Goal: Task Accomplishment & Management: Manage account settings

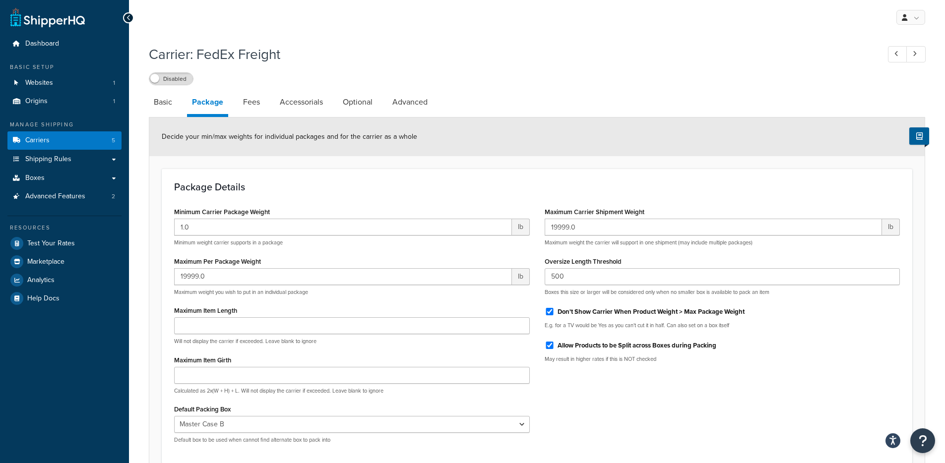
select select "729070"
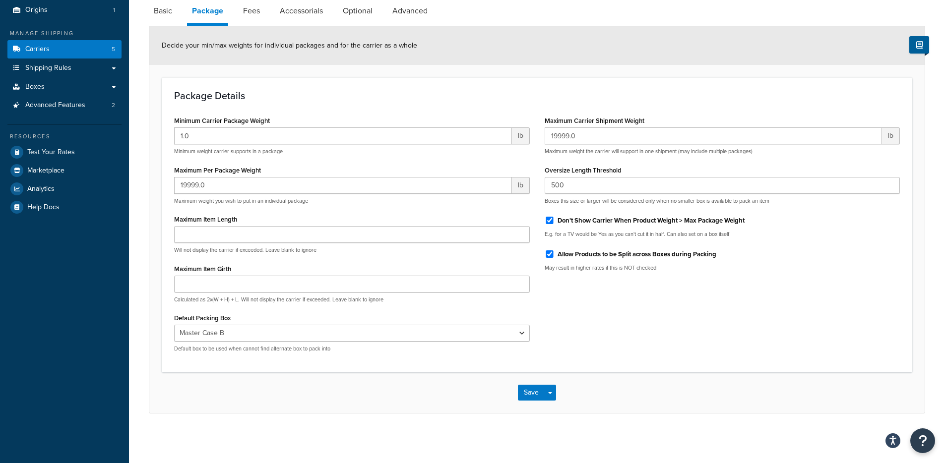
scroll to position [91, 0]
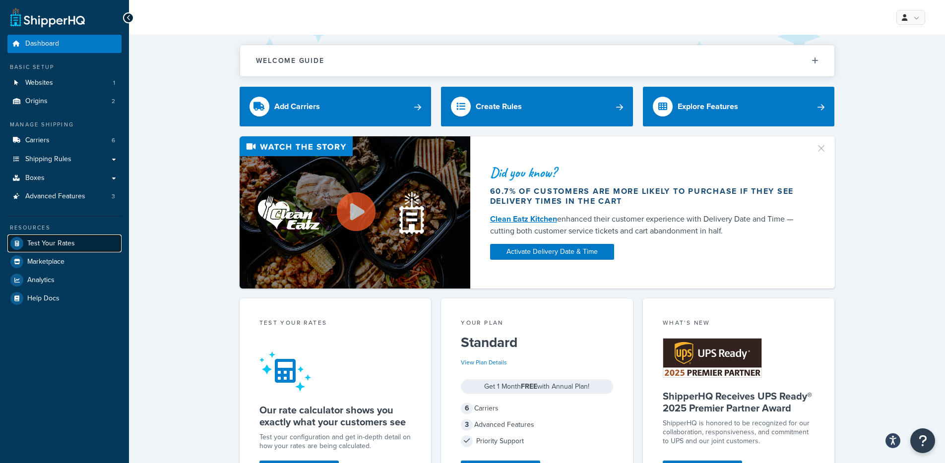
click at [56, 240] on span "Test Your Rates" at bounding box center [51, 244] width 48 height 8
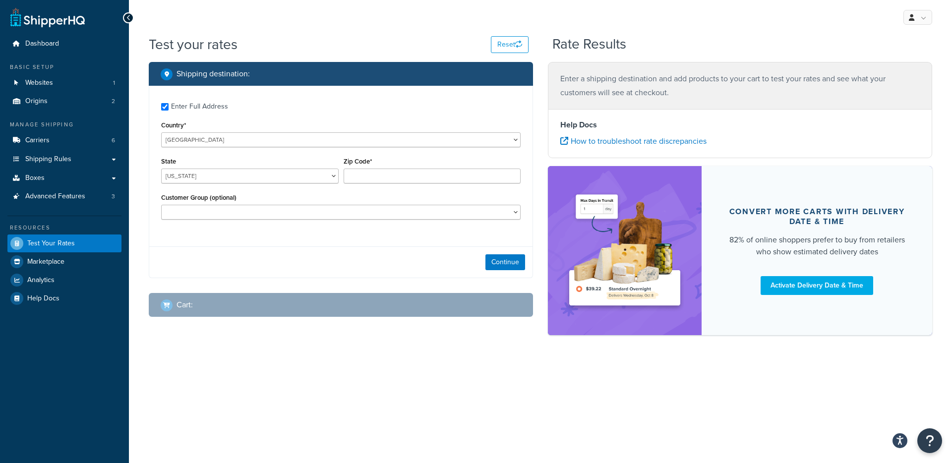
checkbox input "true"
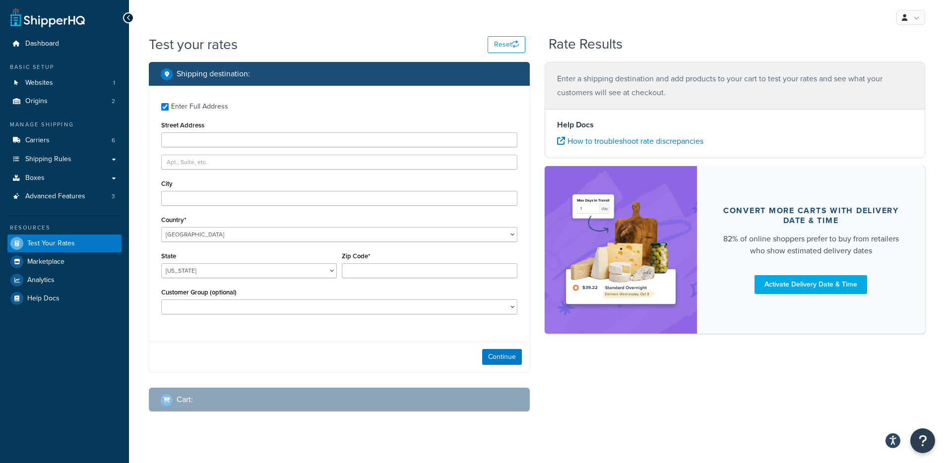
type input "3214 E Race Ave"
type input "Searcy"
type input "72143"
select select "AR"
select select
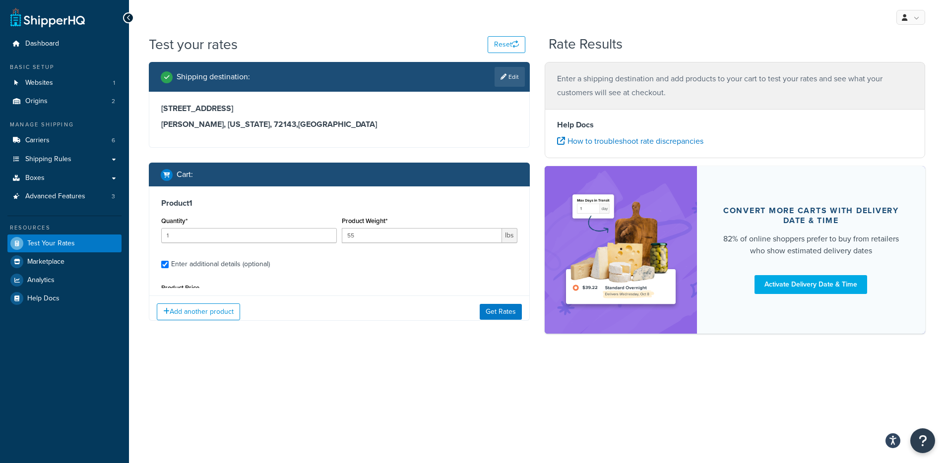
scroll to position [92, 0]
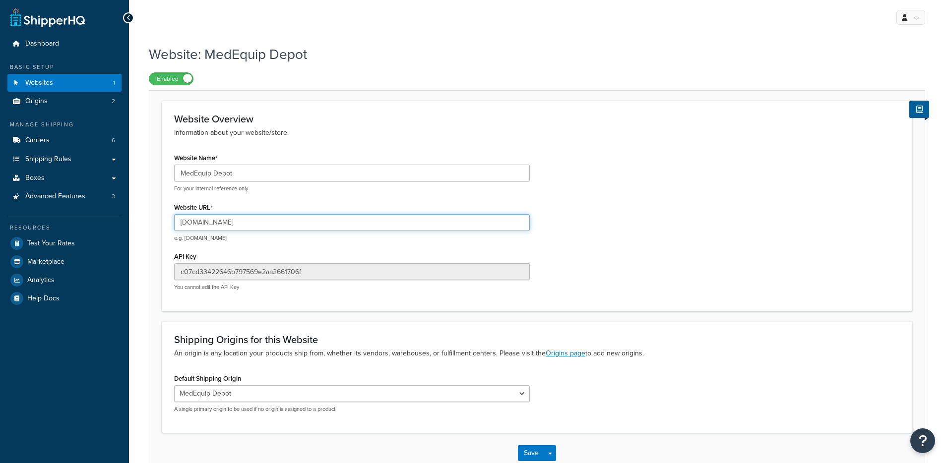
click at [229, 222] on input "www.medequipdepot.com" at bounding box center [352, 222] width 356 height 17
click at [230, 222] on input "www.medequipdepot.com" at bounding box center [352, 222] width 356 height 17
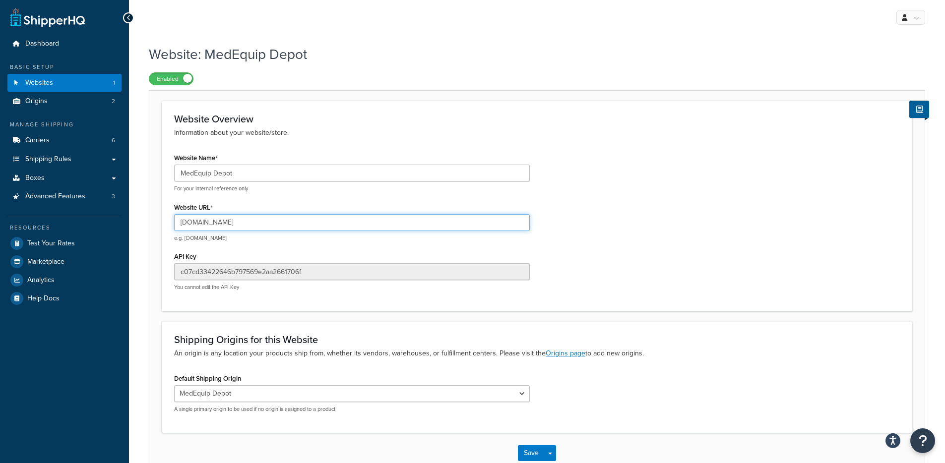
click at [266, 227] on input "www.medequipdepot.com" at bounding box center [352, 222] width 356 height 17
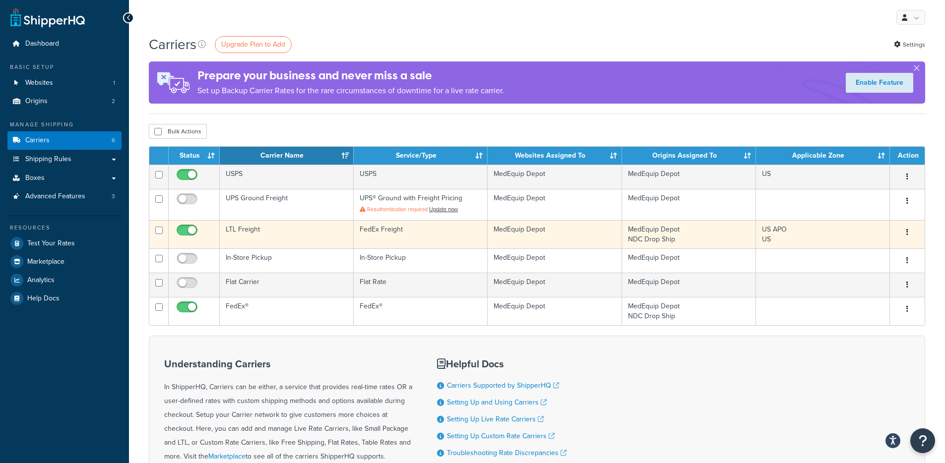
click at [906, 234] on icon "button" at bounding box center [907, 232] width 2 height 7
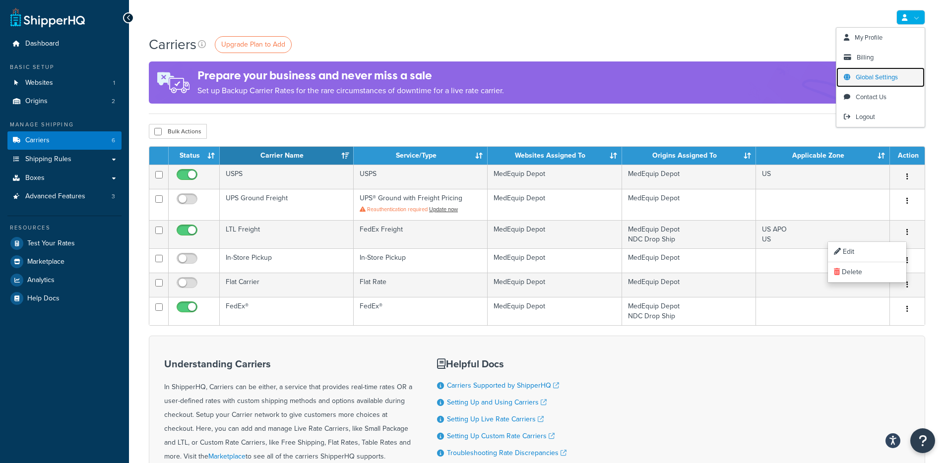
click at [866, 78] on span "Global Settings" at bounding box center [876, 76] width 42 height 9
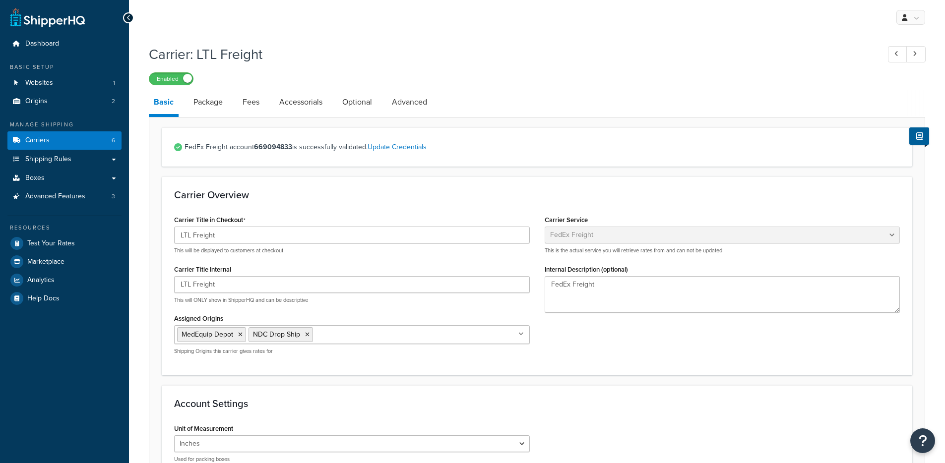
select select "fedExFreight"
click at [351, 100] on link "Optional" at bounding box center [357, 102] width 40 height 24
select select "150"
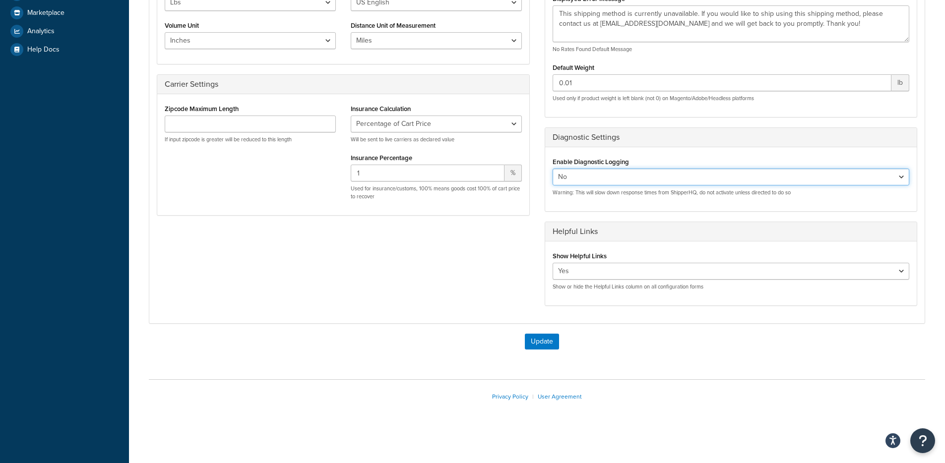
click at [600, 183] on select "Yes No" at bounding box center [730, 177] width 357 height 17
select select "true"
click at [539, 336] on button "Update" at bounding box center [542, 342] width 34 height 16
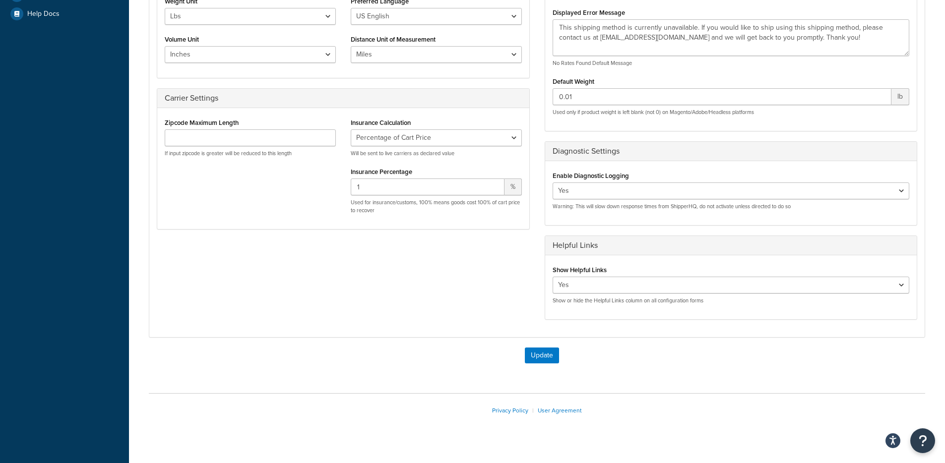
scroll to position [299, 0]
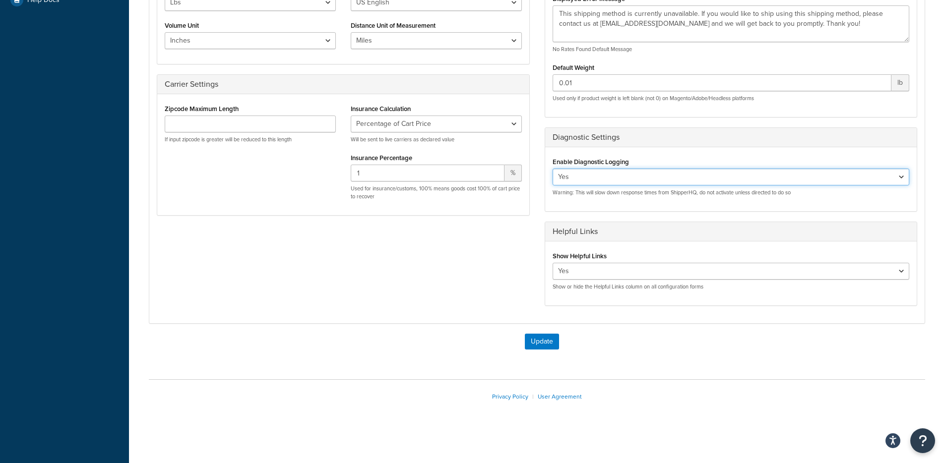
click at [601, 174] on select "Yes No" at bounding box center [730, 177] width 357 height 17
select select "false"
click at [539, 341] on button "Update" at bounding box center [542, 342] width 34 height 16
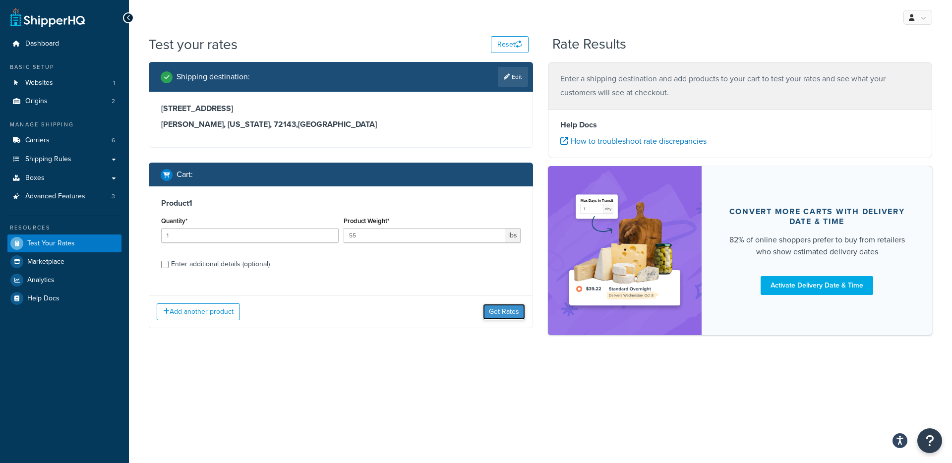
click at [494, 312] on button "Get Rates" at bounding box center [504, 312] width 42 height 16
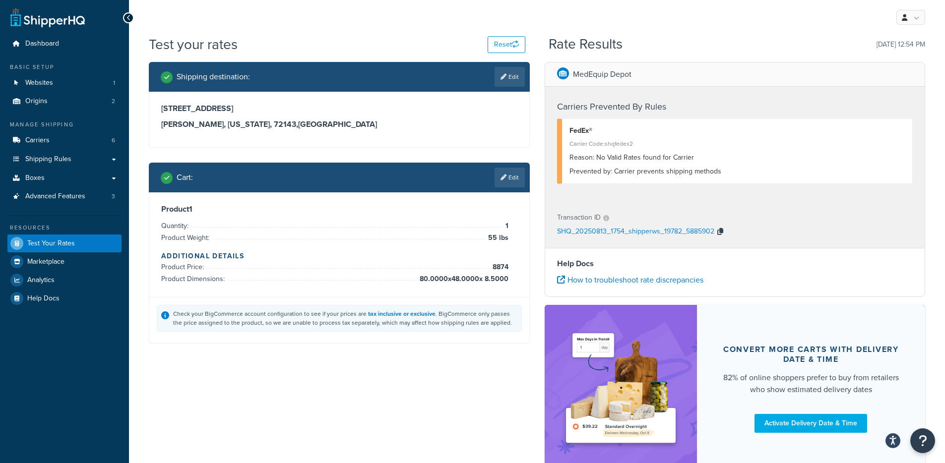
click at [720, 230] on icon "button" at bounding box center [720, 231] width 6 height 7
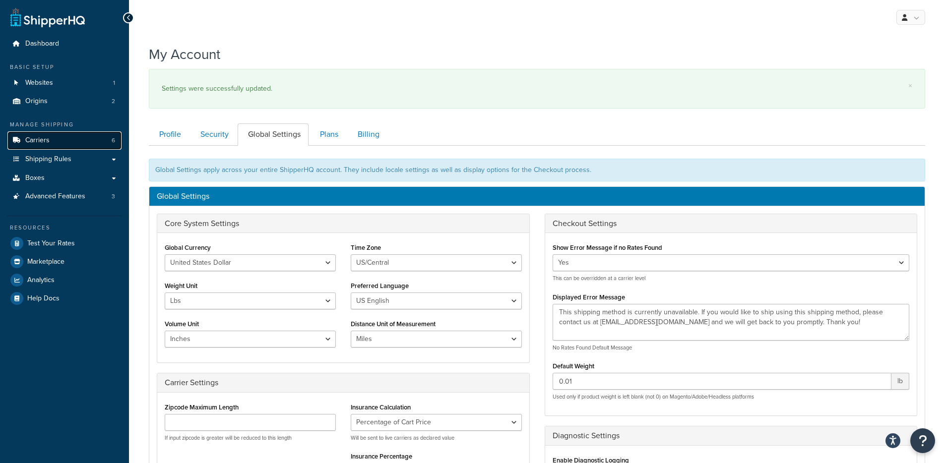
click at [66, 140] on link "Carriers 6" at bounding box center [64, 140] width 114 height 18
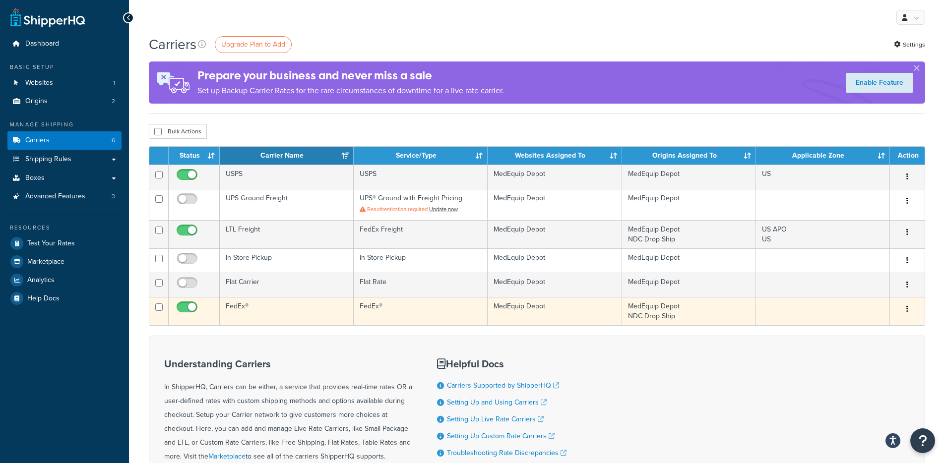
click at [283, 312] on td "FedEx®" at bounding box center [287, 311] width 134 height 28
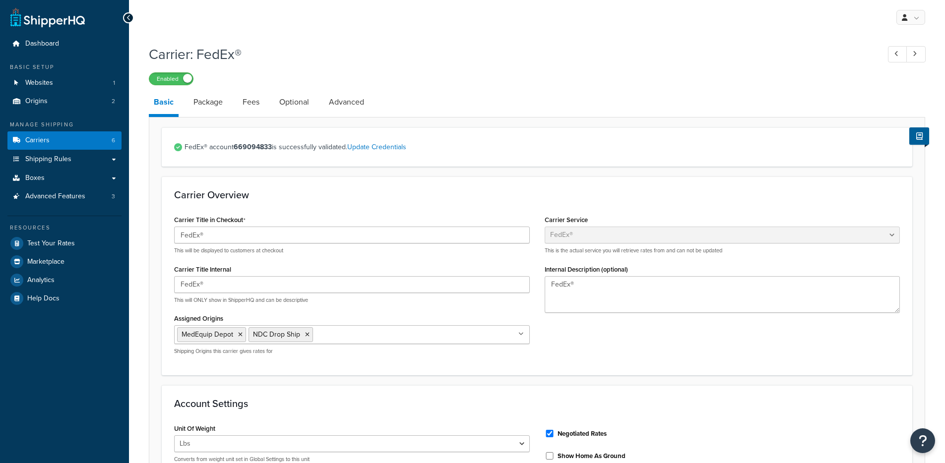
select select "fedEx"
select select "REGULAR_PICKUP"
select select "YOUR_PACKAGING"
